Goal: Navigation & Orientation: Find specific page/section

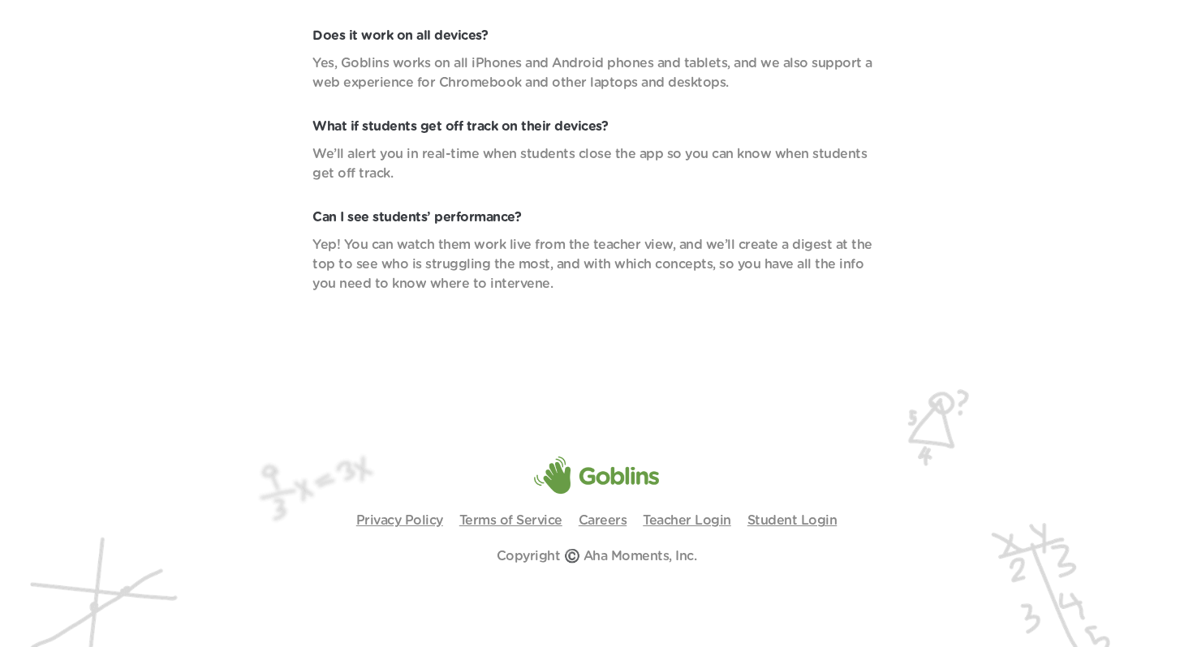
scroll to position [5790, 0]
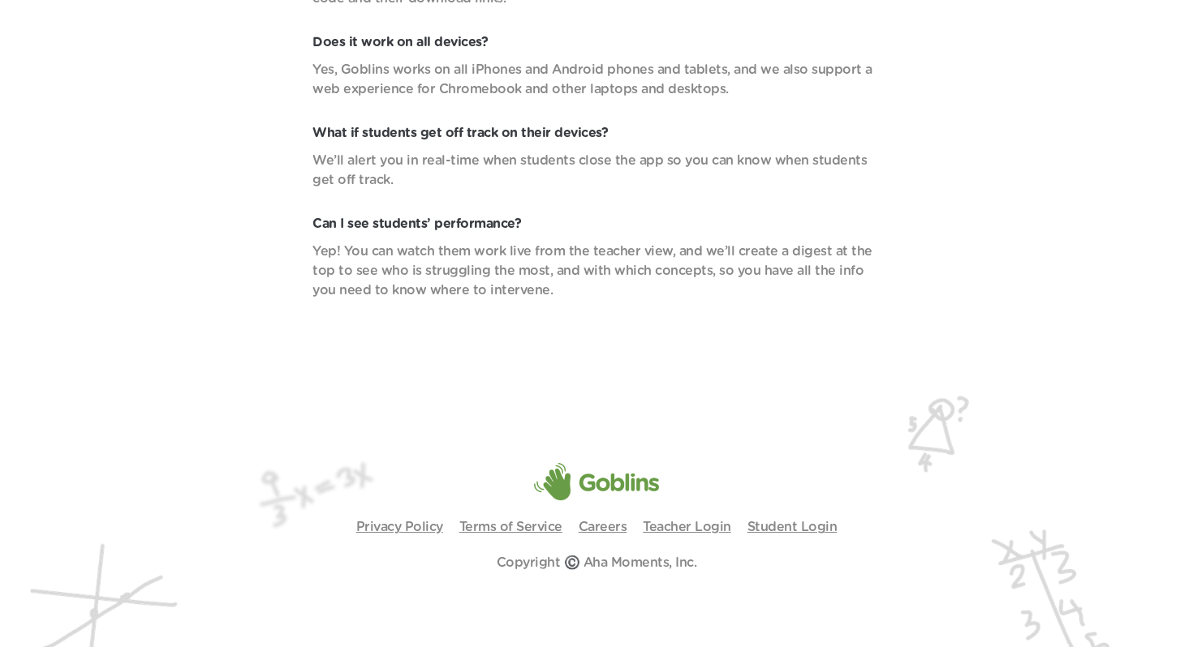
click at [602, 516] on img at bounding box center [596, 517] width 1193 height 273
click at [602, 520] on p "Careers" at bounding box center [602, 527] width 49 height 19
click at [598, 530] on link "Careers" at bounding box center [602, 527] width 49 height 13
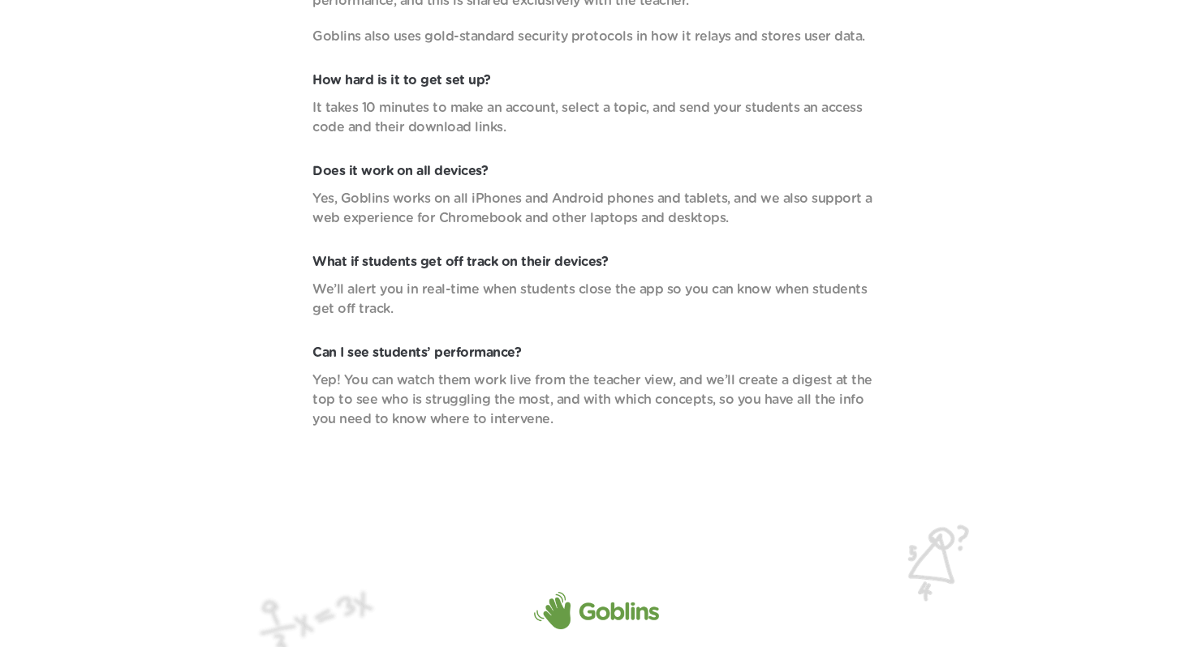
scroll to position [5797, 0]
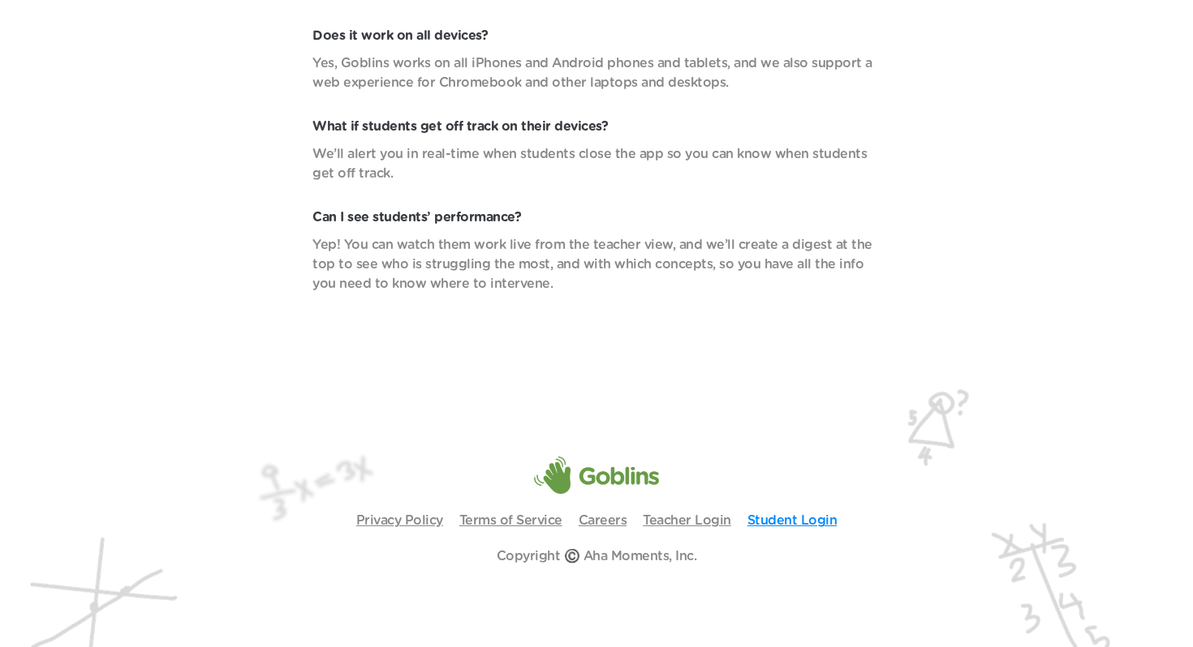
click at [793, 517] on link "Student Login" at bounding box center [792, 520] width 90 height 13
click at [681, 524] on link "Teacher Login" at bounding box center [687, 520] width 88 height 13
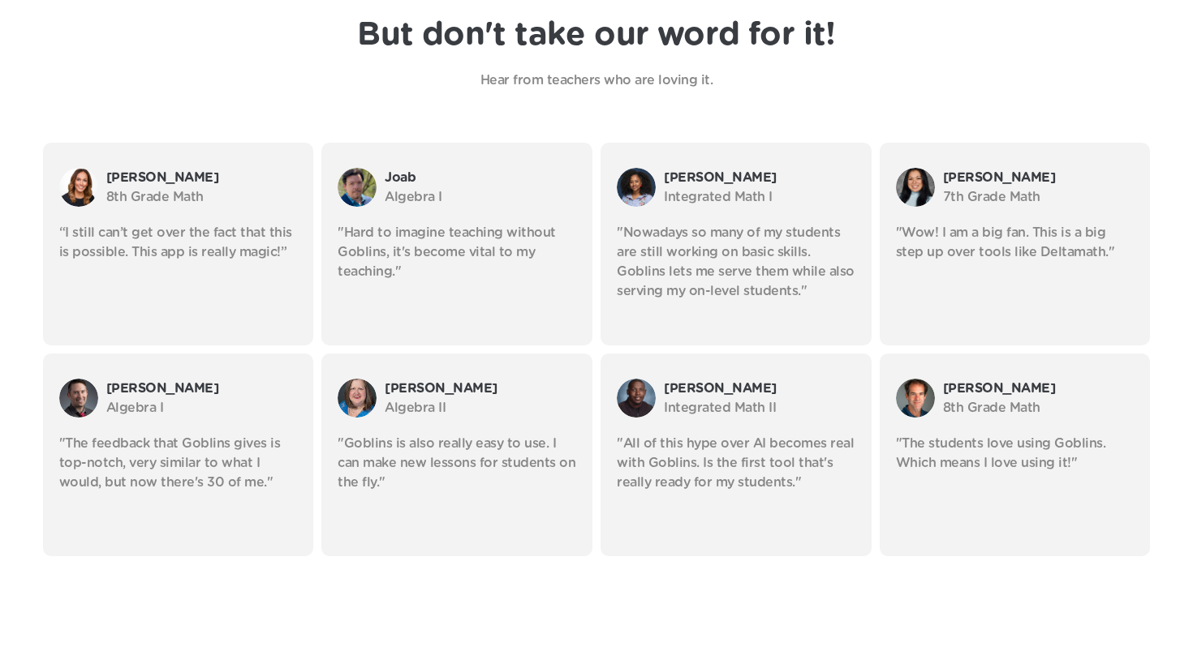
scroll to position [2855, 0]
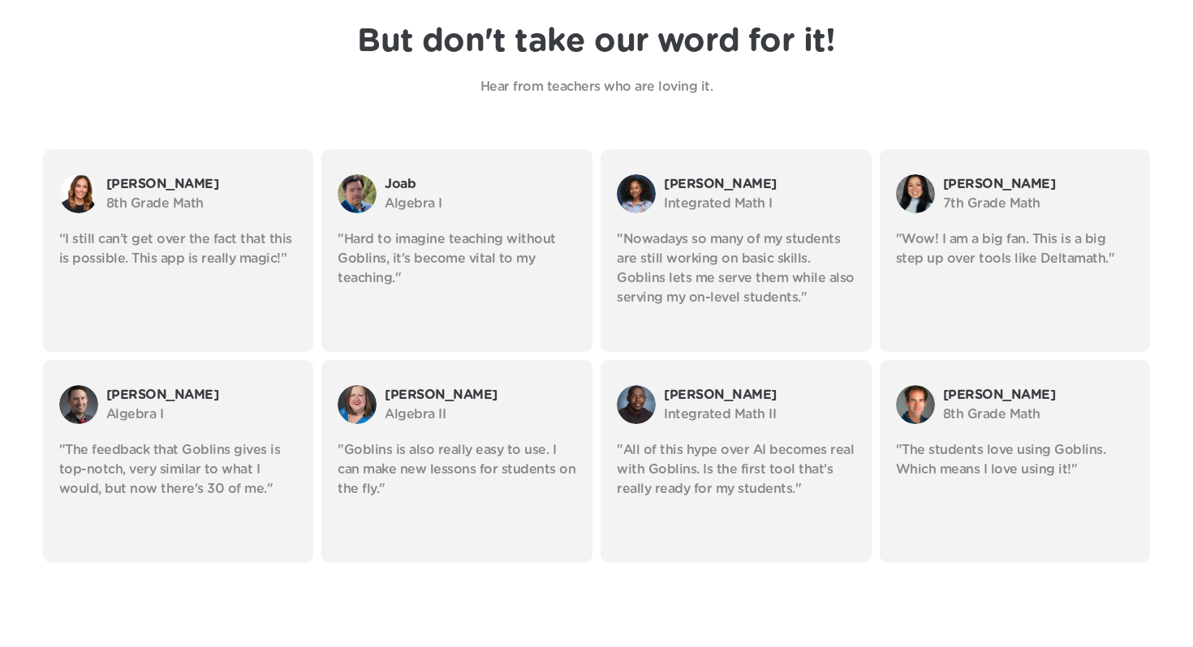
click at [462, 267] on p ""Hard to imagine teaching without Goblins, it's become vital to my teaching."" at bounding box center [457, 259] width 239 height 58
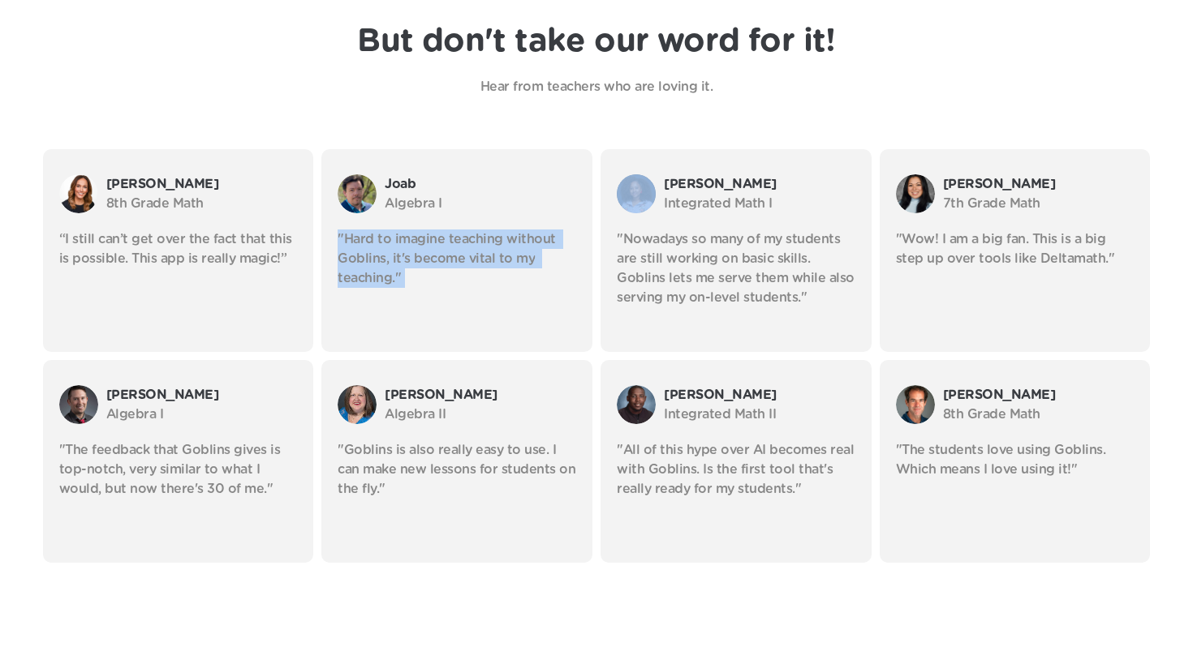
click at [462, 267] on p ""Hard to imagine teaching without Goblins, it's become vital to my teaching."" at bounding box center [457, 259] width 239 height 58
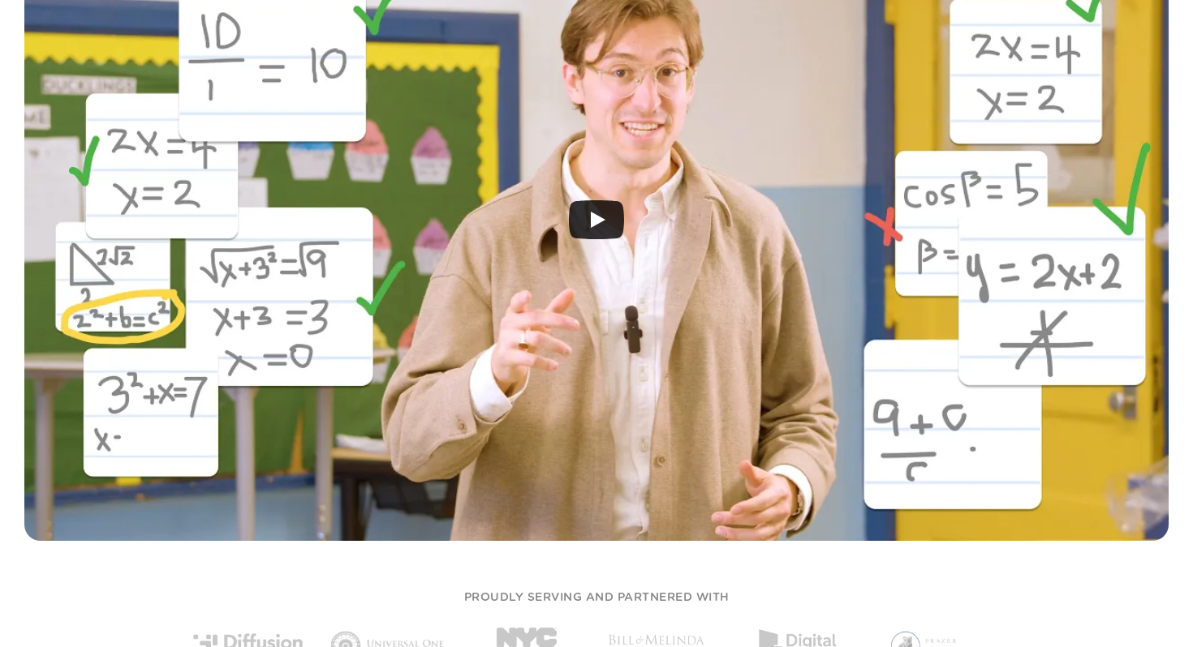
scroll to position [0, 0]
